Goal: Information Seeking & Learning: Learn about a topic

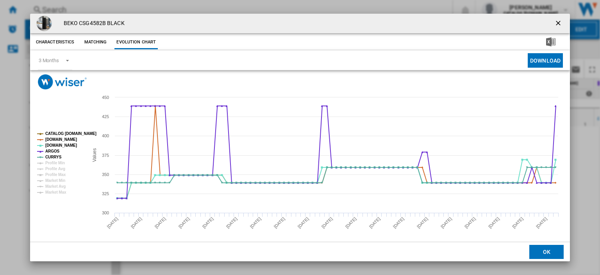
click at [554, 21] on ng-md-icon "getI18NText('BUTTONS.CLOSE_DIALOG')" at bounding box center [558, 23] width 9 height 9
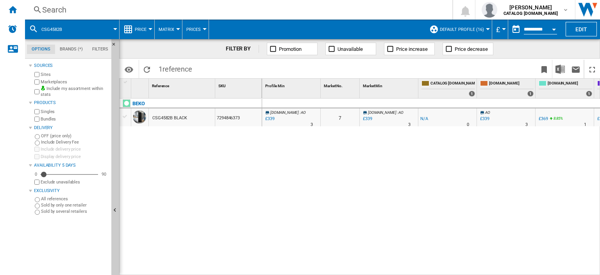
click at [53, 9] on div "Search" at bounding box center [237, 9] width 390 height 11
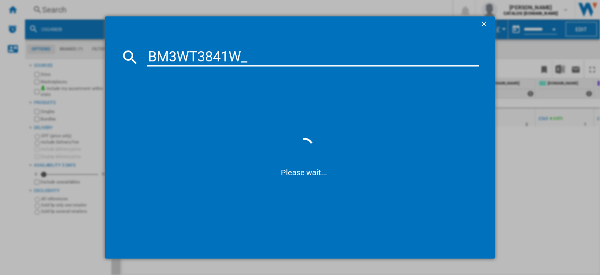
type input "BM3WT3841W"
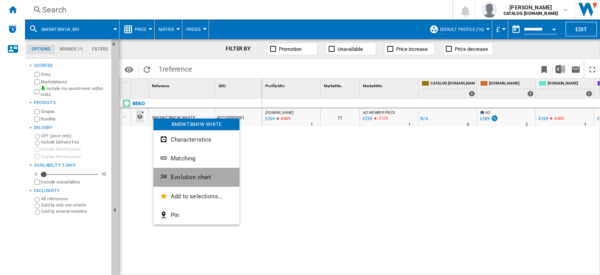
click at [186, 177] on span "Evolution chart" at bounding box center [191, 176] width 40 height 7
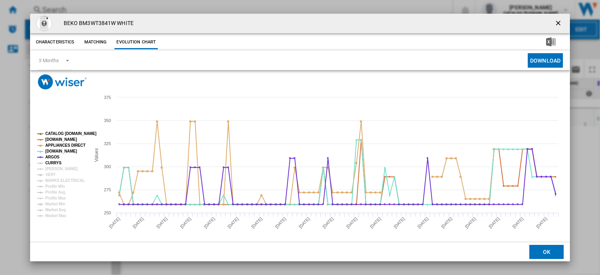
click at [53, 162] on tspan "CURRYS" at bounding box center [53, 163] width 16 height 4
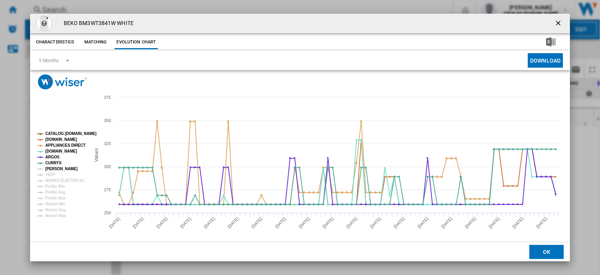
click at [54, 167] on tspan "[PERSON_NAME]" at bounding box center [61, 168] width 32 height 4
click at [52, 175] on tspan "VERY" at bounding box center [50, 174] width 11 height 4
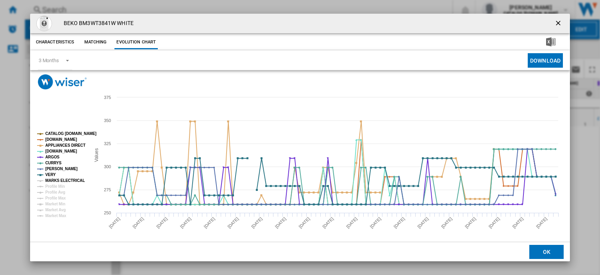
click at [52, 179] on tspan "MARKS ELECTRICAL" at bounding box center [64, 180] width 39 height 4
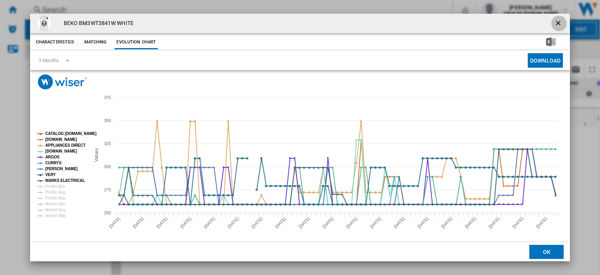
click at [554, 24] on ng-md-icon "getI18NText('BUTTONS.CLOSE_DIALOG')" at bounding box center [558, 23] width 9 height 9
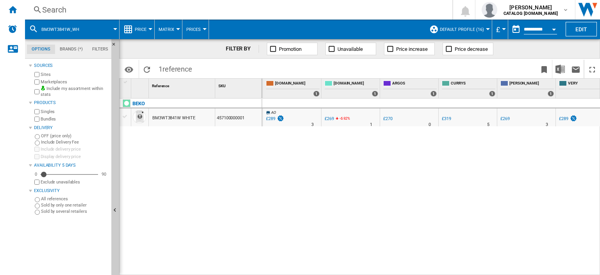
scroll to position [0, 251]
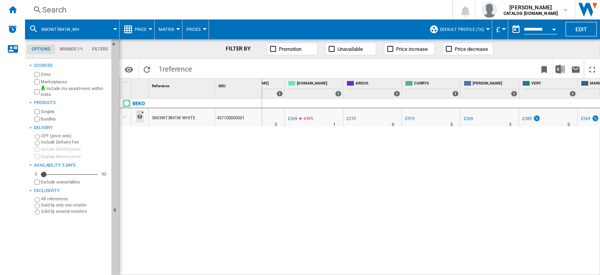
click at [409, 118] on div "£319" at bounding box center [409, 118] width 9 height 5
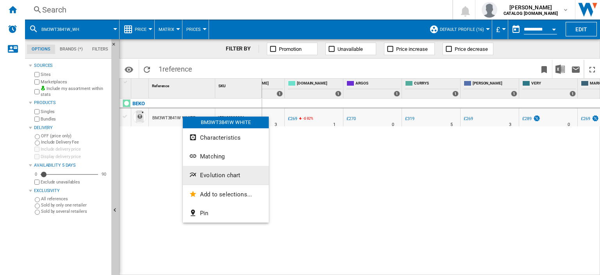
click at [214, 177] on span "Evolution chart" at bounding box center [220, 174] width 40 height 7
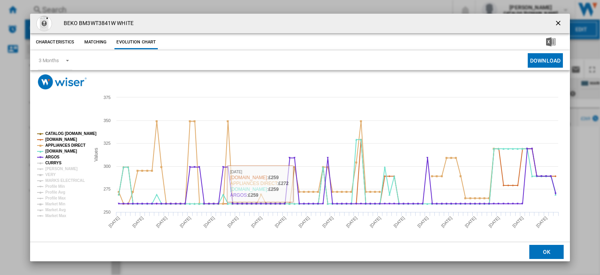
click at [49, 162] on tspan "CURRYS" at bounding box center [53, 163] width 16 height 4
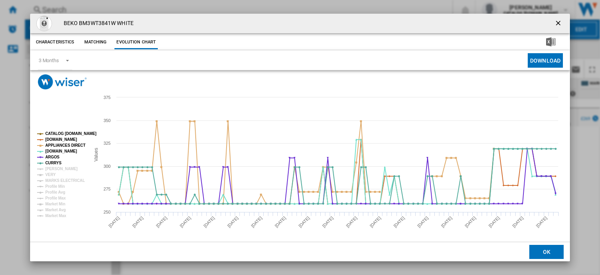
click at [49, 165] on tspan "CURRYS" at bounding box center [53, 163] width 16 height 4
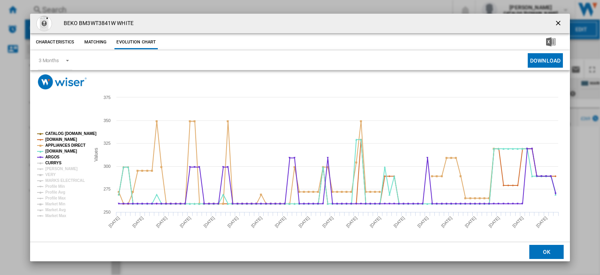
click at [53, 161] on tspan "CURRYS" at bounding box center [53, 163] width 16 height 4
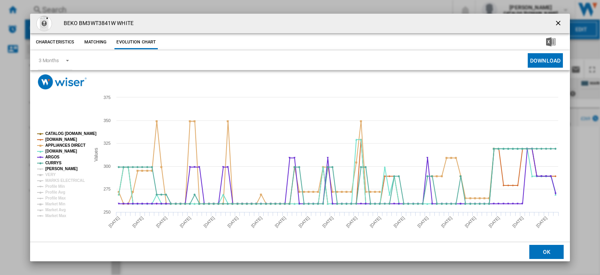
click at [50, 168] on tspan "[PERSON_NAME]" at bounding box center [61, 168] width 32 height 4
click at [47, 174] on tspan "VERY" at bounding box center [50, 174] width 11 height 4
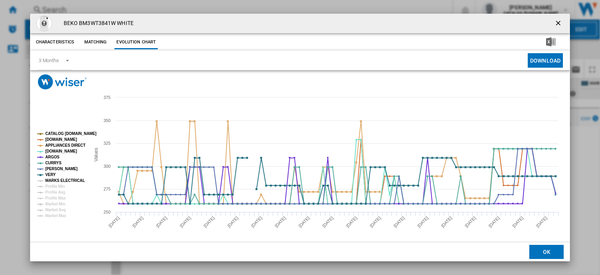
click at [47, 179] on tspan "MARKS ELECTRICAL" at bounding box center [64, 180] width 39 height 4
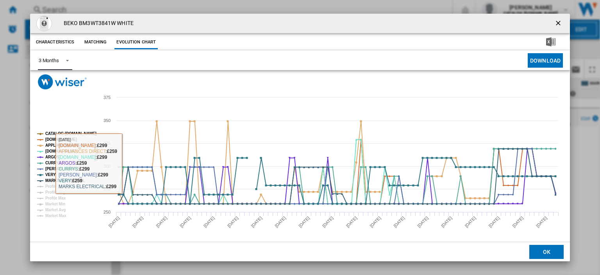
click at [68, 62] on span "Product popup" at bounding box center [65, 59] width 9 height 7
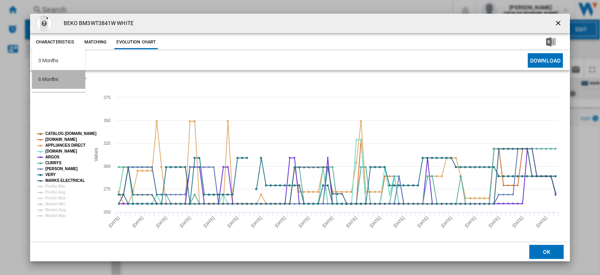
click at [61, 79] on md-option "6 Months" at bounding box center [58, 79] width 53 height 19
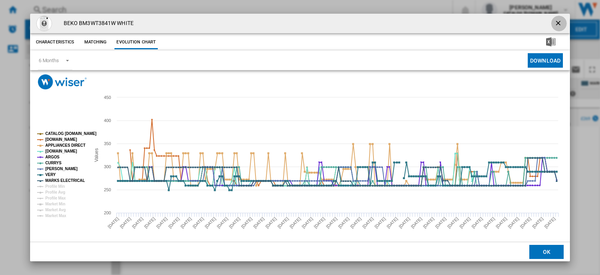
click at [554, 23] on ng-md-icon "getI18NText('BUTTONS.CLOSE_DIALOG')" at bounding box center [558, 23] width 9 height 9
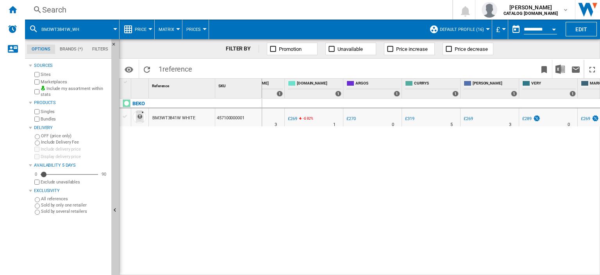
click at [51, 9] on div "Search" at bounding box center [237, 9] width 390 height 11
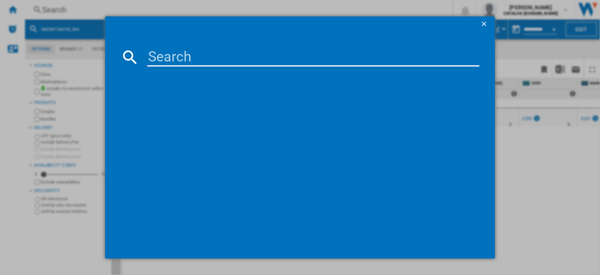
click at [49, 9] on div at bounding box center [300, 137] width 600 height 275
paste input "MTWC 81495 W [GEOGRAPHIC_DATA]"
type input "MTWC 81495 W [GEOGRAPHIC_DATA]"
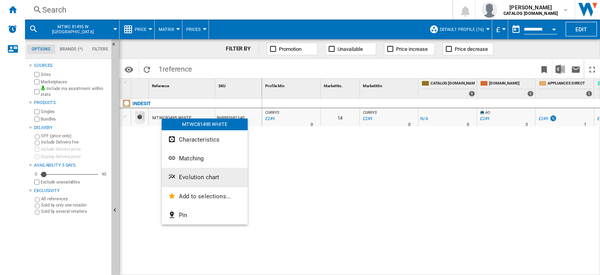
click at [197, 178] on span "Evolution chart" at bounding box center [199, 176] width 40 height 7
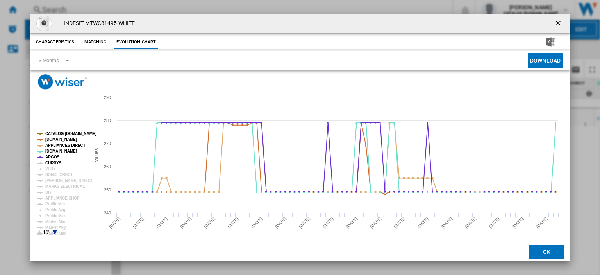
click at [48, 161] on tspan "CURRYS" at bounding box center [53, 163] width 16 height 4
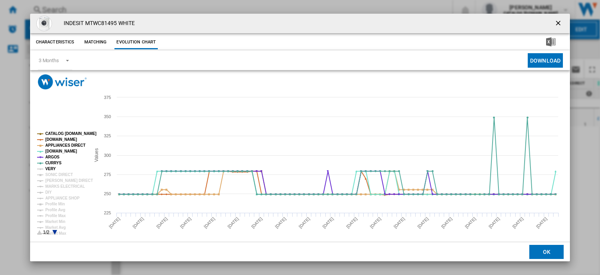
click at [47, 167] on tspan "VERY" at bounding box center [50, 168] width 11 height 4
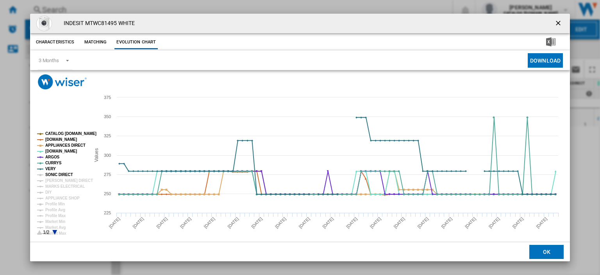
click at [49, 173] on tspan "SONIC DIRECT" at bounding box center [58, 174] width 27 height 4
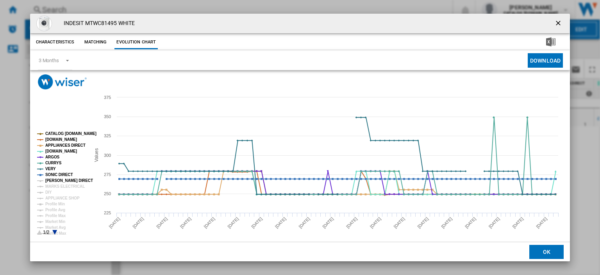
click at [50, 178] on tspan "[PERSON_NAME] DIRECT" at bounding box center [69, 180] width 48 height 4
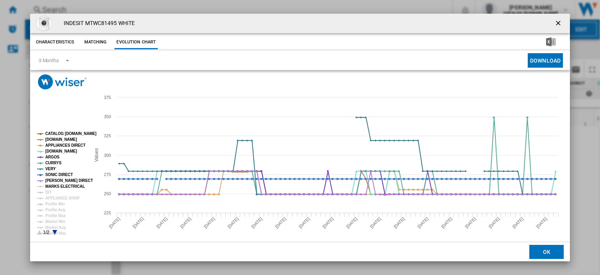
click at [54, 184] on tspan "MARKS ELECTRICAL" at bounding box center [64, 186] width 39 height 4
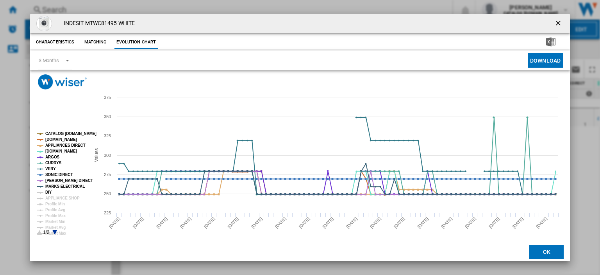
click at [47, 191] on tspan "DIY" at bounding box center [48, 192] width 7 height 4
click at [50, 197] on tspan "APPLIANCE SHOP" at bounding box center [62, 198] width 34 height 4
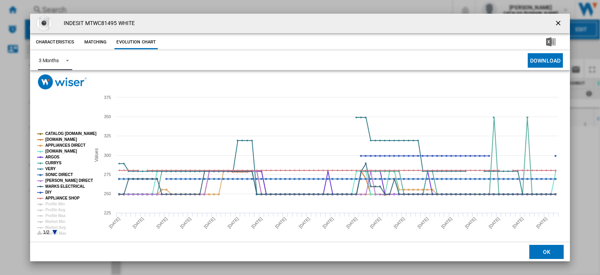
click at [64, 61] on span "Product popup" at bounding box center [65, 59] width 9 height 7
click at [63, 79] on md-option "6 Months" at bounding box center [58, 79] width 53 height 19
